Goal: Obtain resource: Download file/media

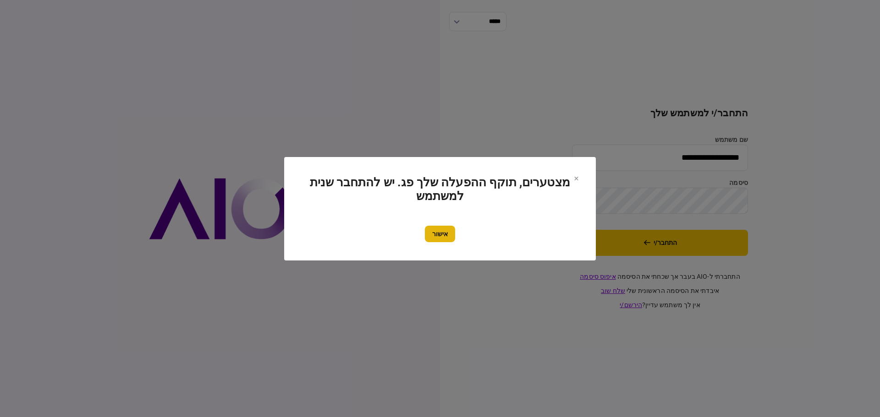
click at [448, 239] on button "אישור" at bounding box center [440, 234] width 30 height 16
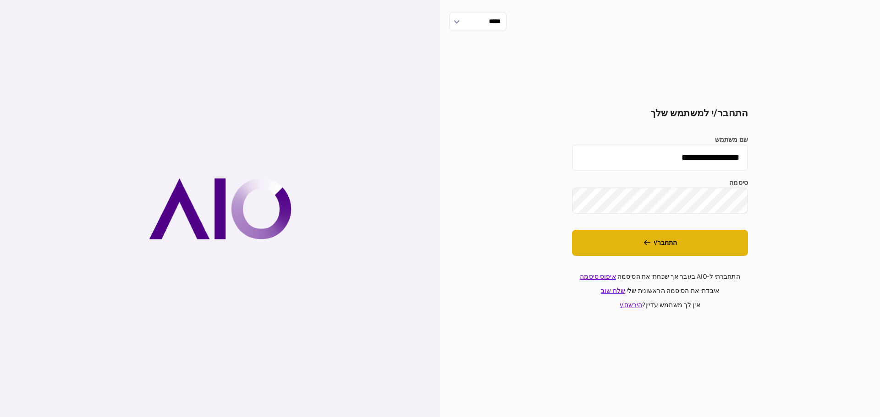
drag, startPoint x: 604, startPoint y: 248, endPoint x: 595, endPoint y: 247, distance: 9.7
click at [605, 248] on button "התחבר/י" at bounding box center [660, 243] width 176 height 26
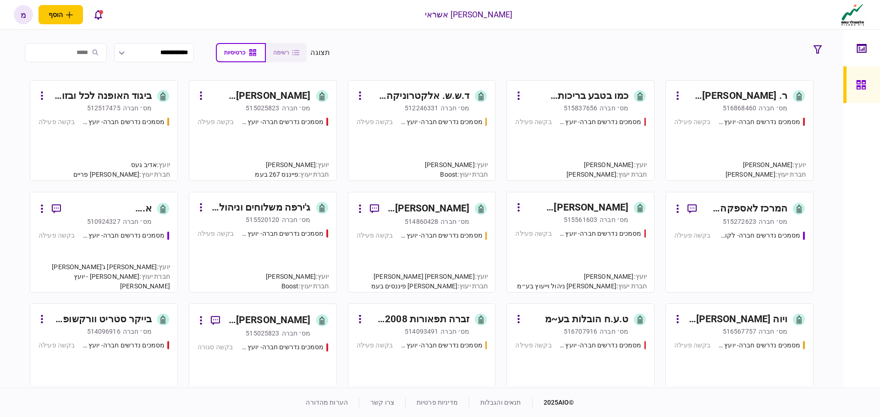
click at [390, 31] on section "**********" at bounding box center [421, 209] width 843 height 358
click at [416, 55] on section "**********" at bounding box center [421, 52] width 808 height 23
click at [417, 43] on section "**********" at bounding box center [421, 52] width 808 height 23
click at [464, 34] on section "**********" at bounding box center [421, 209] width 843 height 358
click at [460, 170] on div "יועץ : [PERSON_NAME]" at bounding box center [456, 175] width 63 height 10
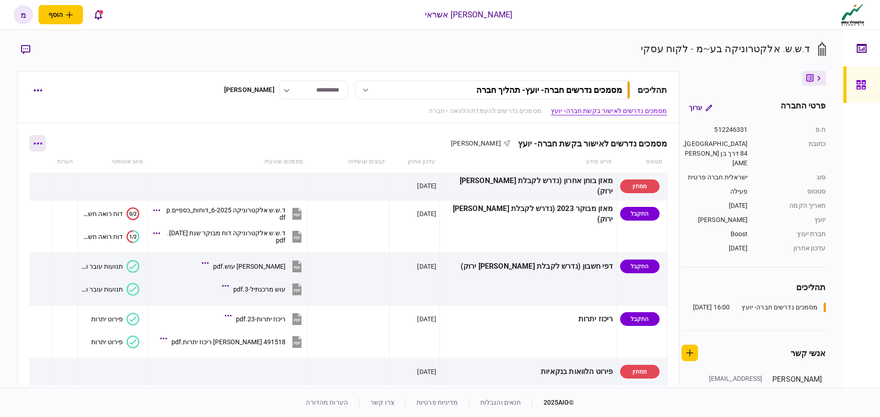
click at [41, 144] on icon "button" at bounding box center [37, 144] width 9 height 2
click at [63, 225] on span "הורד מסמכים" at bounding box center [51, 222] width 42 height 11
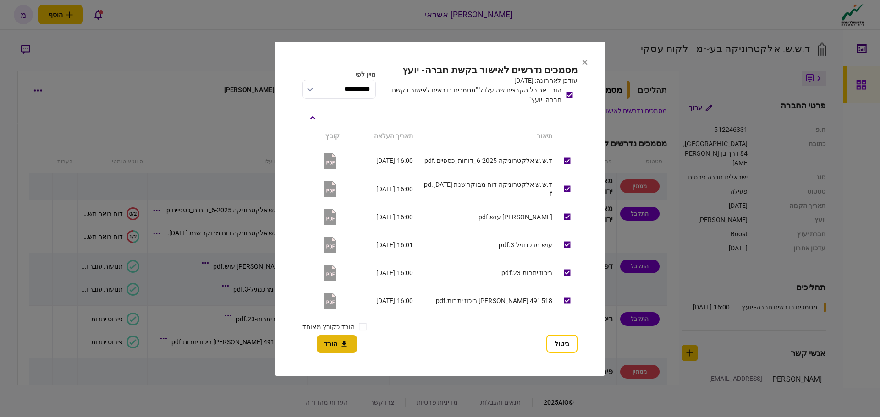
click at [351, 349] on button "הורד" at bounding box center [337, 344] width 40 height 18
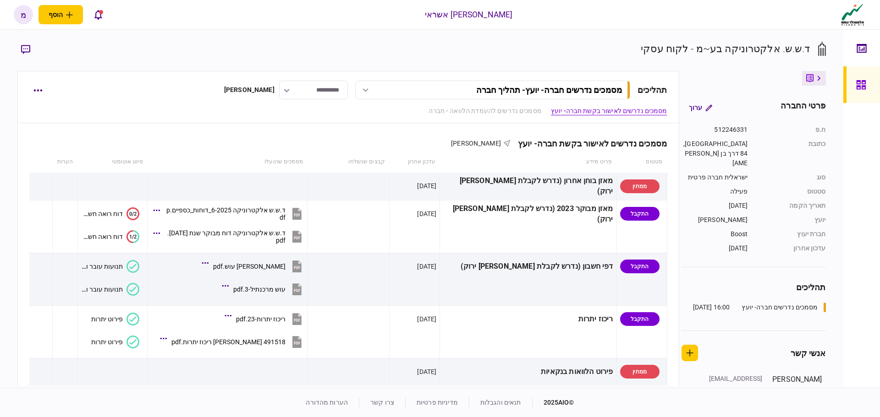
click at [474, 48] on section "ד.ש.ש. אלקטרוניקה בע~מ - לקוח עסקי" at bounding box center [421, 56] width 808 height 30
click at [268, 60] on section "ד.ש.ש. אלקטרוניקה בע~מ - לקוח עסקי" at bounding box center [421, 56] width 808 height 30
click at [219, 59] on section "ד.ש.ש. אלקטרוניקה בע~מ - לקוח עסקי" at bounding box center [421, 56] width 808 height 30
drag, startPoint x: 211, startPoint y: 44, endPoint x: 235, endPoint y: 159, distance: 117.9
click at [212, 45] on section "ד.ש.ש. אלקטרוניקה בע~מ - לקוח עסקי" at bounding box center [421, 56] width 808 height 30
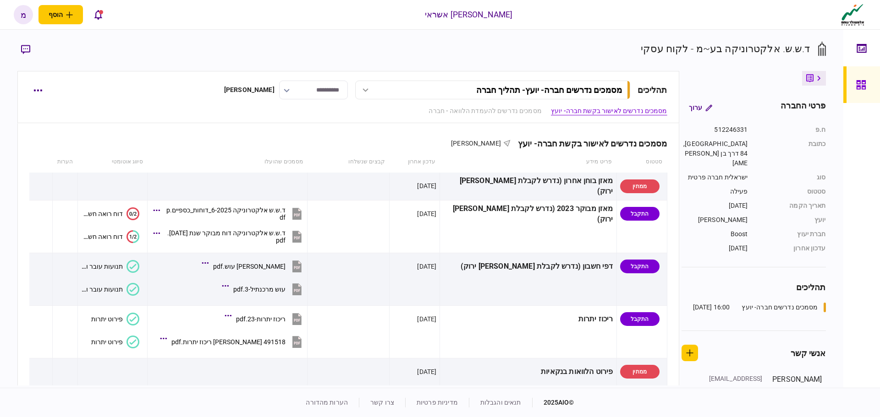
click at [251, 92] on div "[PERSON_NAME]" at bounding box center [249, 90] width 50 height 10
click at [251, 88] on div "[PERSON_NAME]" at bounding box center [249, 90] width 50 height 10
drag, startPoint x: 287, startPoint y: 39, endPoint x: 418, endPoint y: 28, distance: 132.0
click at [304, 51] on div "**********" at bounding box center [421, 209] width 843 height 358
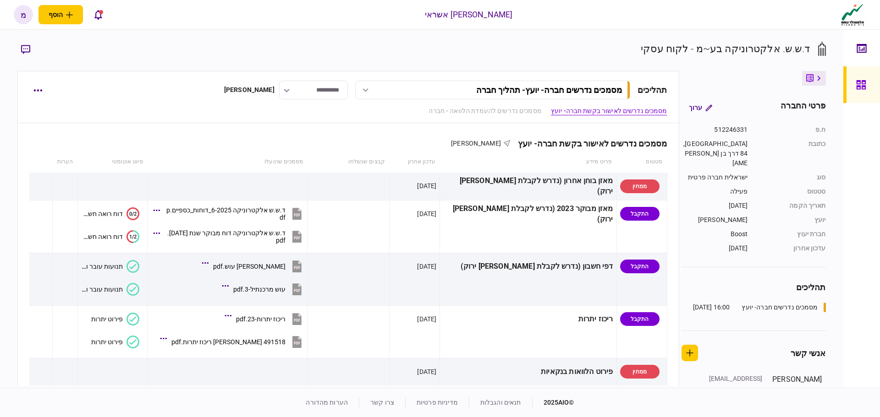
click at [461, 20] on div "[PERSON_NAME] אשראי" at bounding box center [469, 15] width 88 height 12
click at [460, 16] on div "[PERSON_NAME] אשראי" at bounding box center [469, 15] width 88 height 12
click at [462, 19] on div "[PERSON_NAME] אשראי" at bounding box center [469, 15] width 88 height 12
click at [505, 10] on div "[PERSON_NAME] אשראי" at bounding box center [469, 15] width 88 height 12
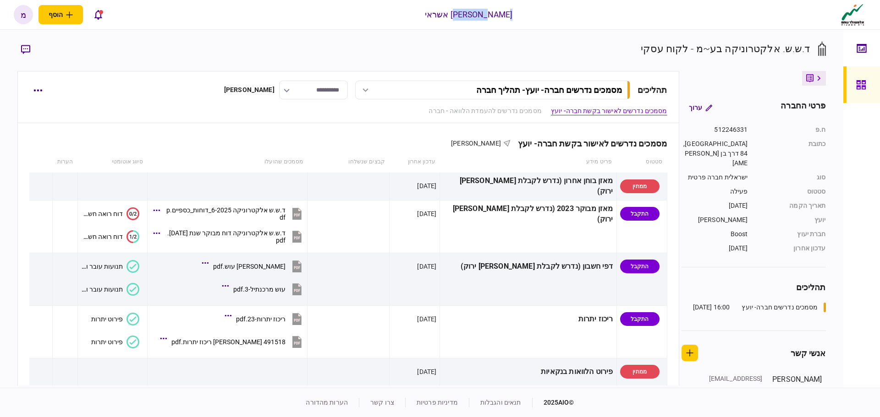
click at [505, 10] on div "[PERSON_NAME] אשראי" at bounding box center [469, 15] width 88 height 12
click at [505, 14] on div "[PERSON_NAME] אשראי" at bounding box center [469, 15] width 88 height 12
click at [562, 44] on section "ד.ש.ש. אלקטרוניקה בע~מ - לקוח עסקי" at bounding box center [421, 56] width 808 height 30
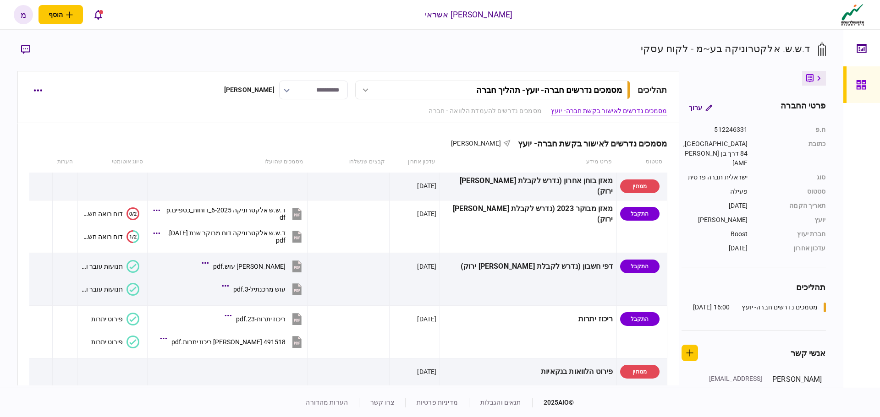
click at [655, 41] on div "ד.ש.ש. אלקטרוניקה בע~מ - לקוח עסקי" at bounding box center [725, 48] width 169 height 15
click at [655, 42] on div "ד.ש.ש. אלקטרוניקה בע~מ - לקוח עסקי" at bounding box center [725, 48] width 169 height 15
click at [656, 42] on div "ד.ש.ש. אלקטרוניקה בע~מ - לקוח עסקי" at bounding box center [725, 48] width 169 height 15
click at [656, 45] on div "ד.ש.ש. אלקטרוניקה בע~מ - לקוח עסקי" at bounding box center [725, 48] width 169 height 15
